Goal: Task Accomplishment & Management: Complete application form

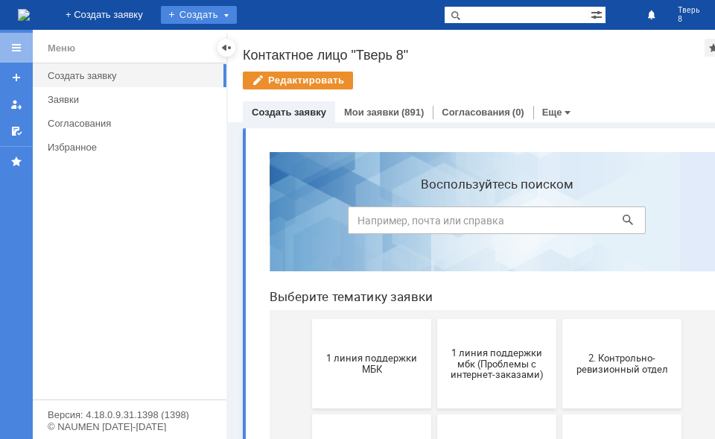
click at [237, 13] on div "Создать" at bounding box center [199, 15] width 76 height 18
click at [277, 41] on link "Заявка" at bounding box center [220, 45] width 113 height 18
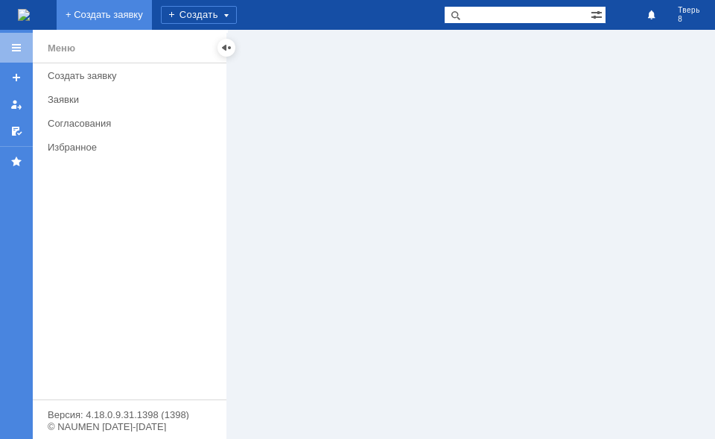
click at [152, 7] on link "+ Создать заявку" at bounding box center [104, 15] width 95 height 30
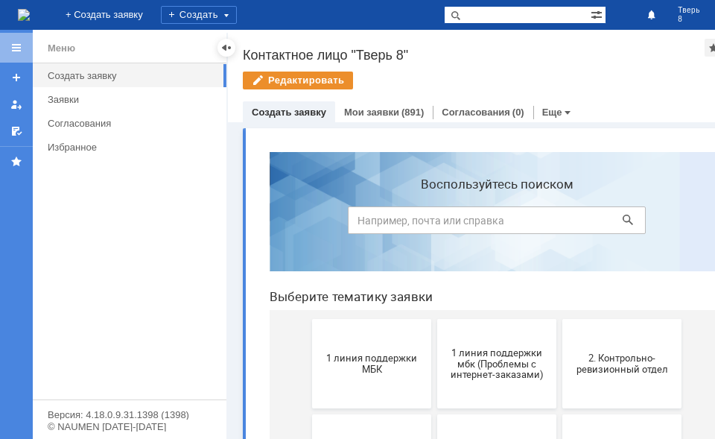
click at [286, 109] on link "Создать заявку" at bounding box center [289, 112] width 75 height 11
click at [366, 209] on input at bounding box center [497, 220] width 298 height 28
type input "заказ товара"
click at [623, 216] on icon at bounding box center [628, 220] width 10 height 10
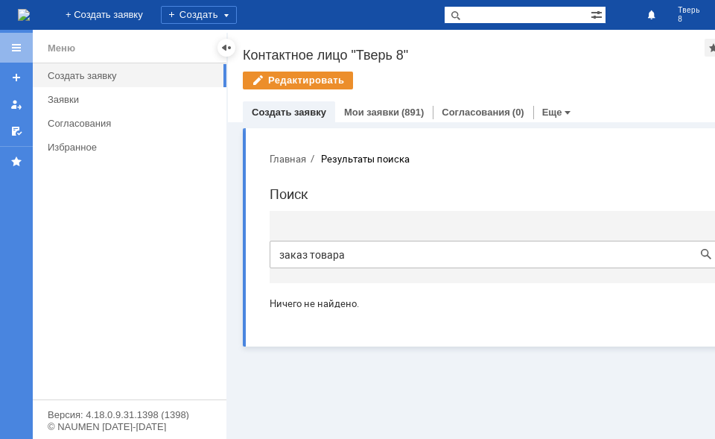
click at [293, 192] on h1 "Поиск" at bounding box center [497, 194] width 455 height 22
click at [285, 108] on link "Создать заявку" at bounding box center [289, 112] width 75 height 11
click at [127, 72] on div "Создать заявку" at bounding box center [133, 75] width 170 height 11
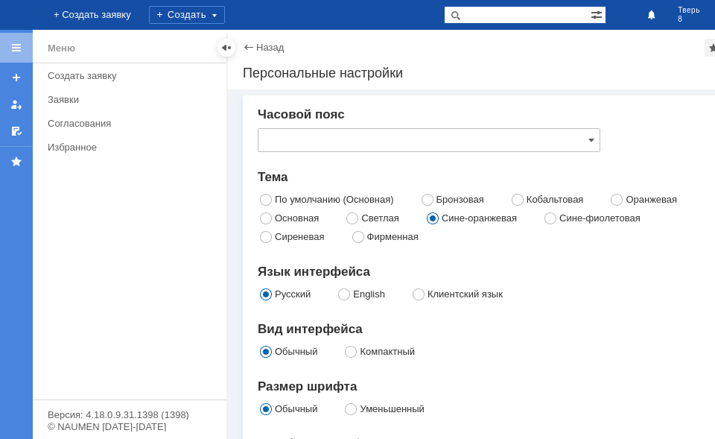
type input "[GEOGRAPHIC_DATA]"
